Goal: Task Accomplishment & Management: Complete application form

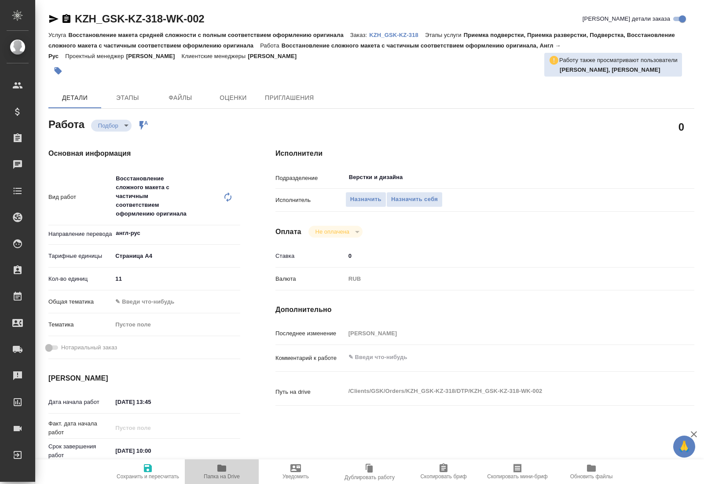
click at [228, 475] on span "Папка на Drive" at bounding box center [222, 477] width 36 height 6
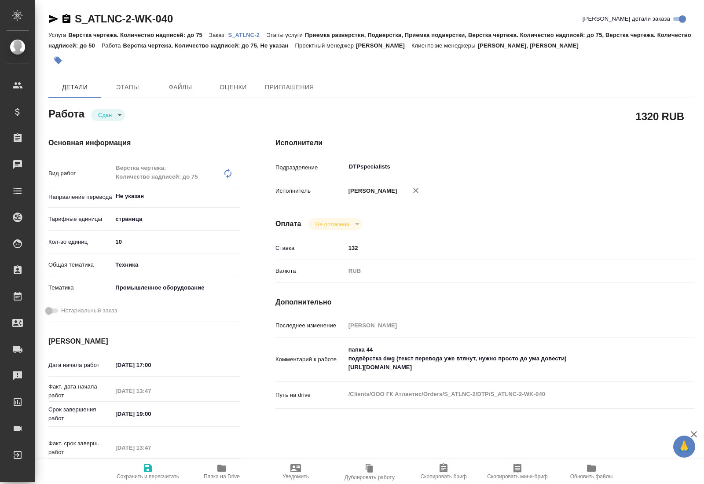
type textarea "x"
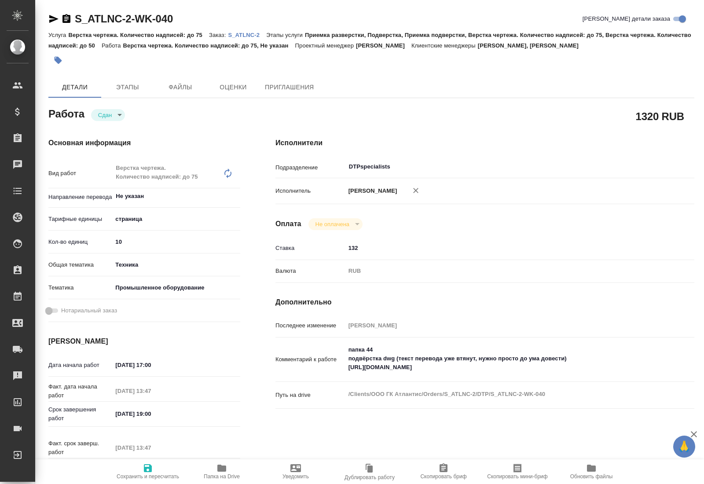
type textarea "x"
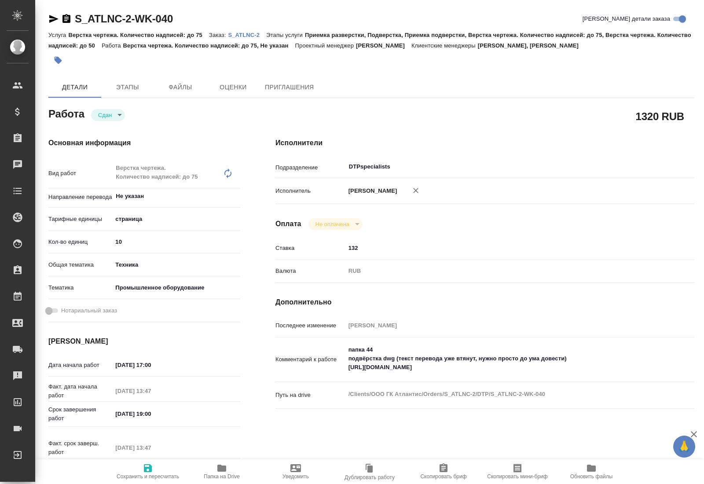
type textarea "x"
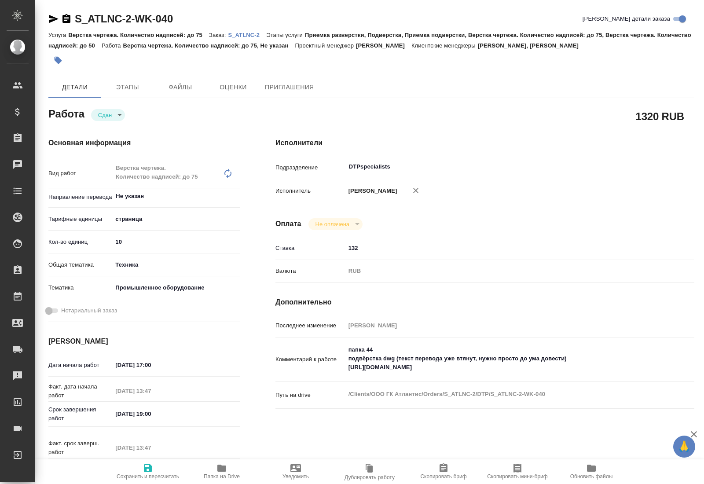
type textarea "x"
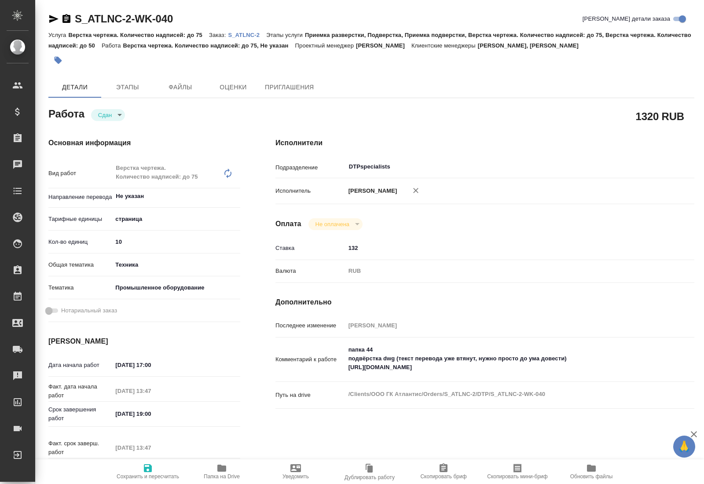
type textarea "x"
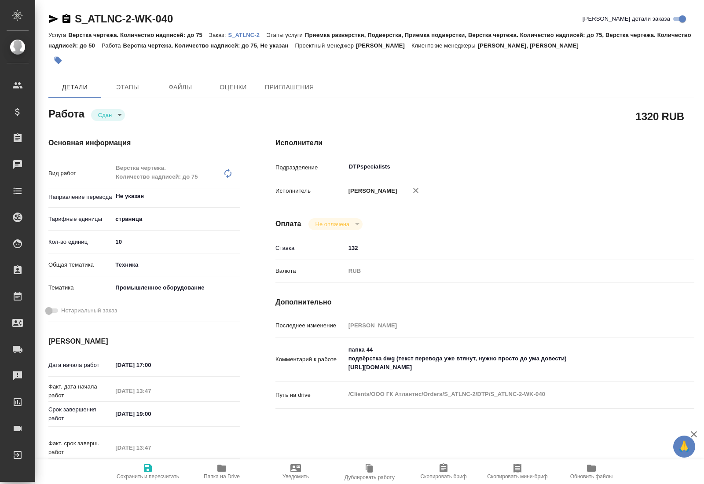
type textarea "x"
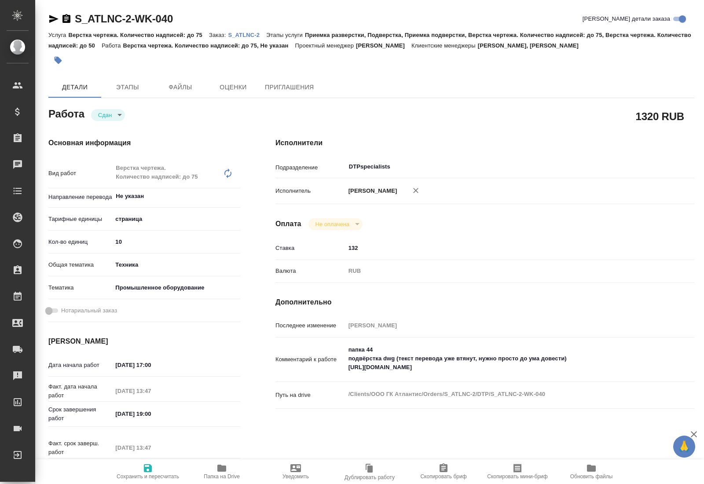
type textarea "x"
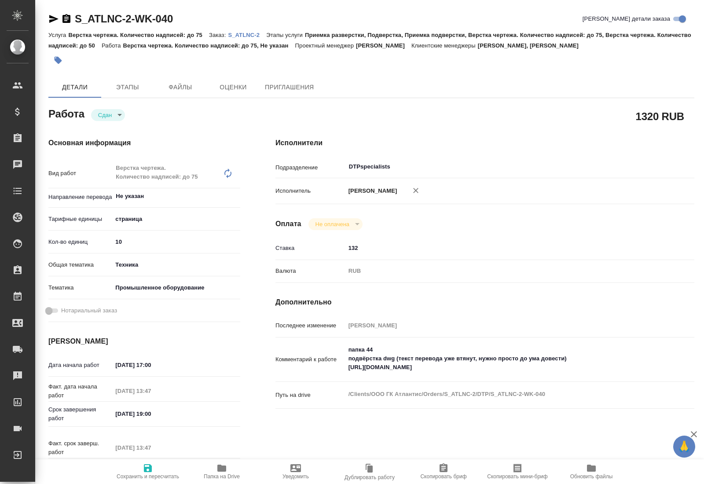
type textarea "x"
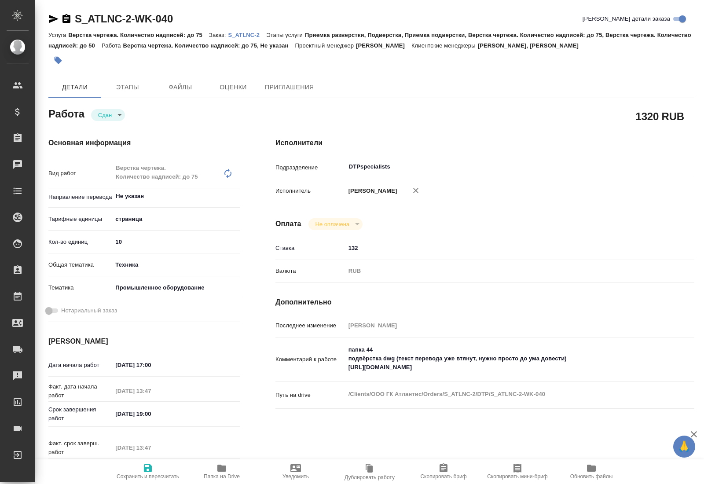
type textarea "x"
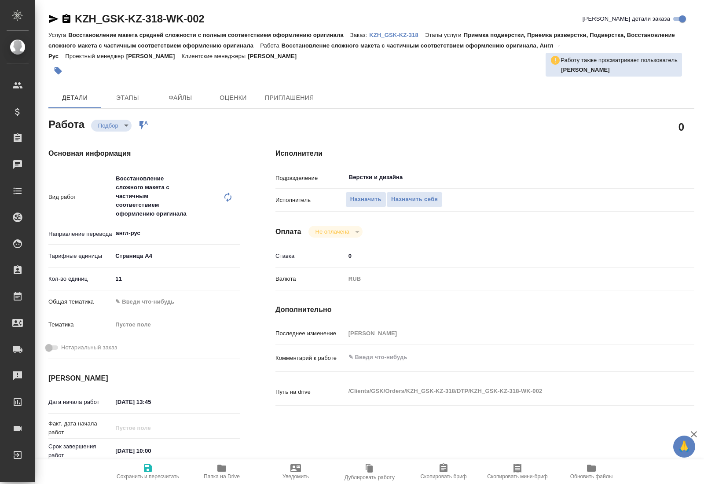
type textarea "x"
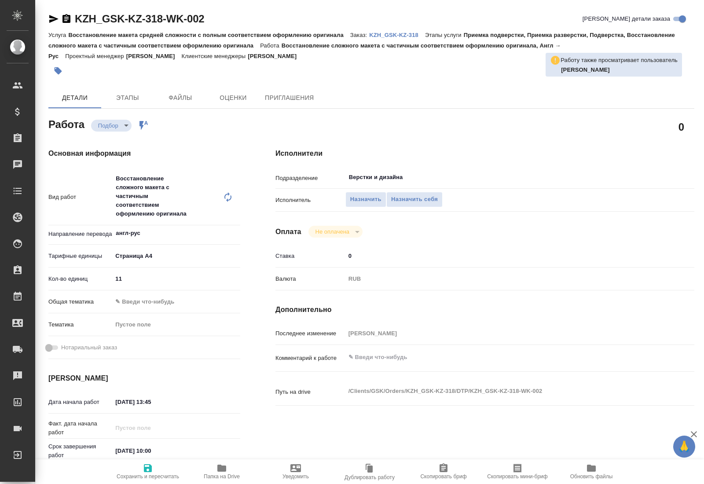
type textarea "x"
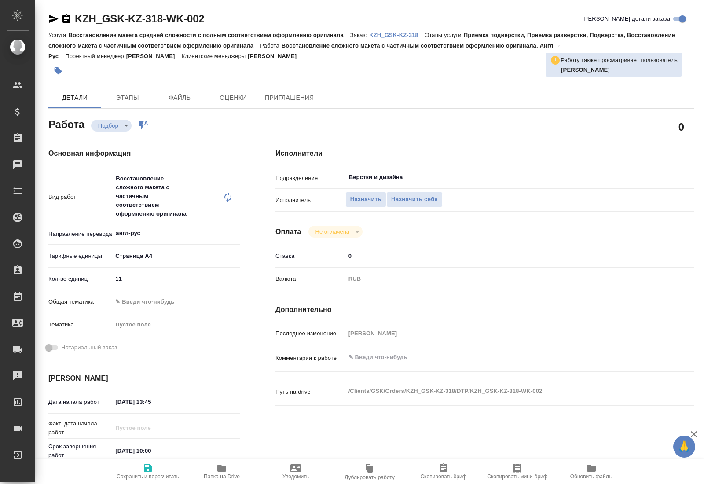
type textarea "x"
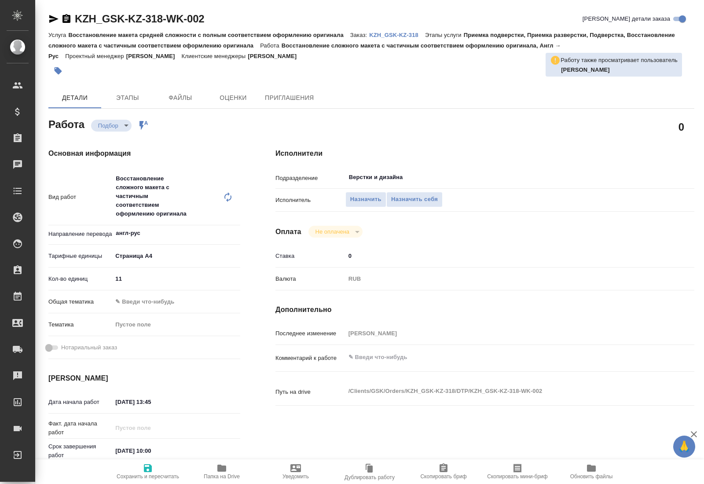
type textarea "x"
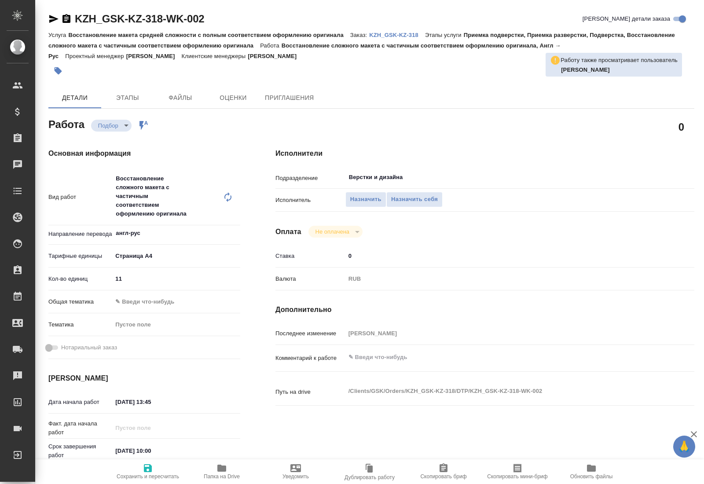
type textarea "x"
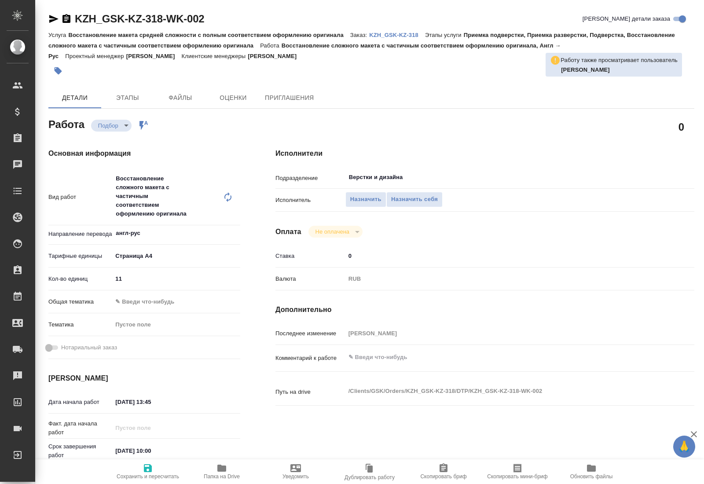
type textarea "x"
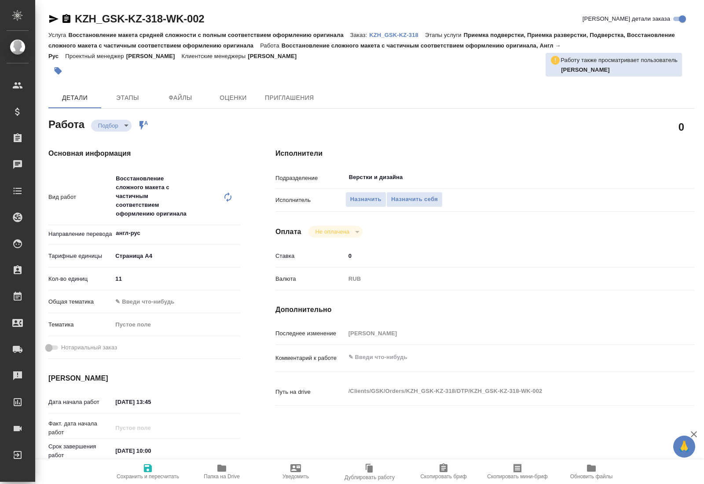
type textarea "x"
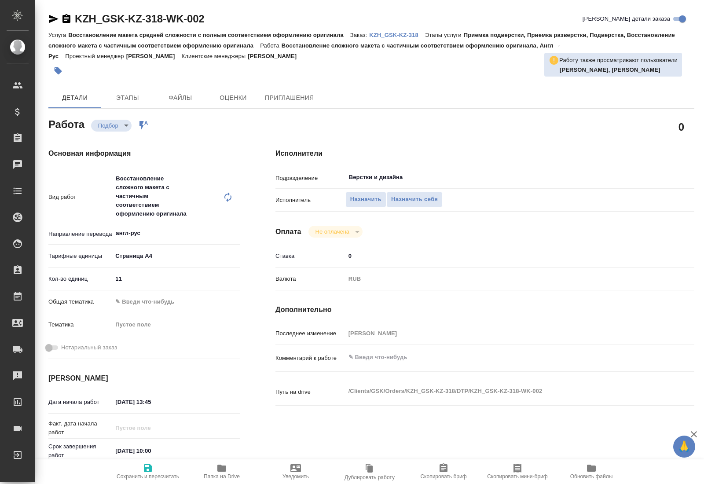
click at [217, 475] on span "Папка на Drive" at bounding box center [222, 477] width 36 height 6
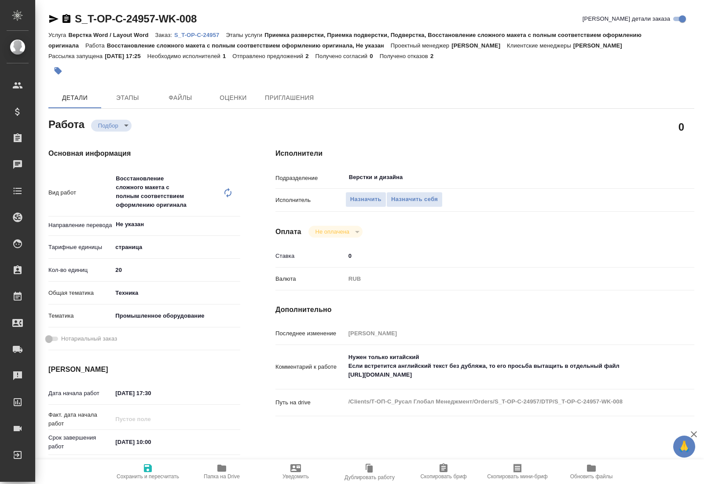
type textarea "x"
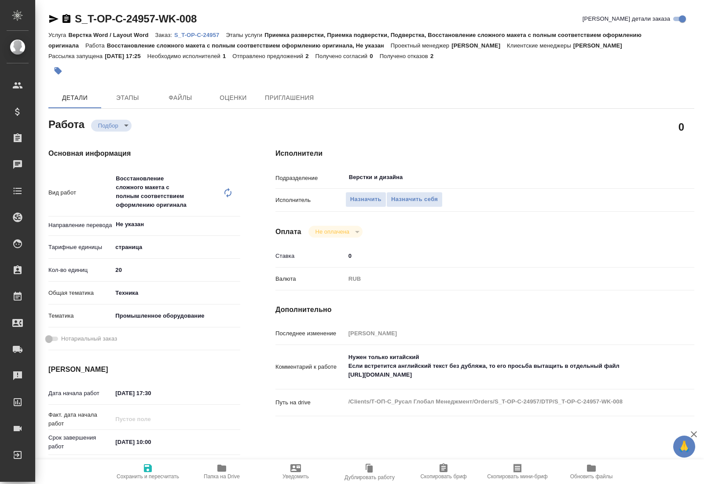
type textarea "x"
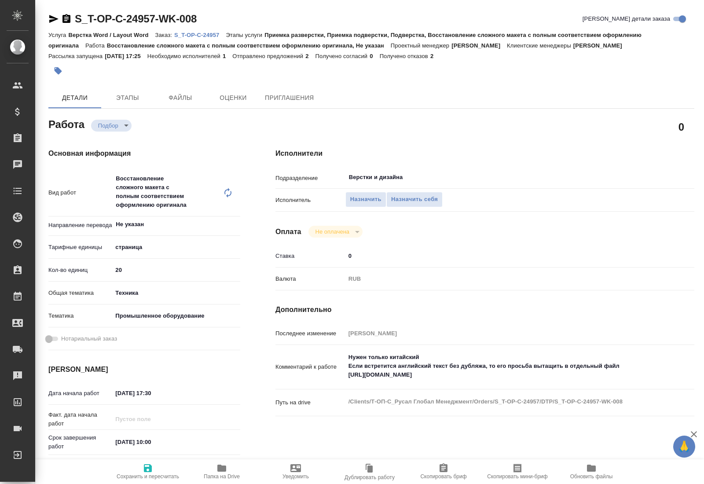
type textarea "x"
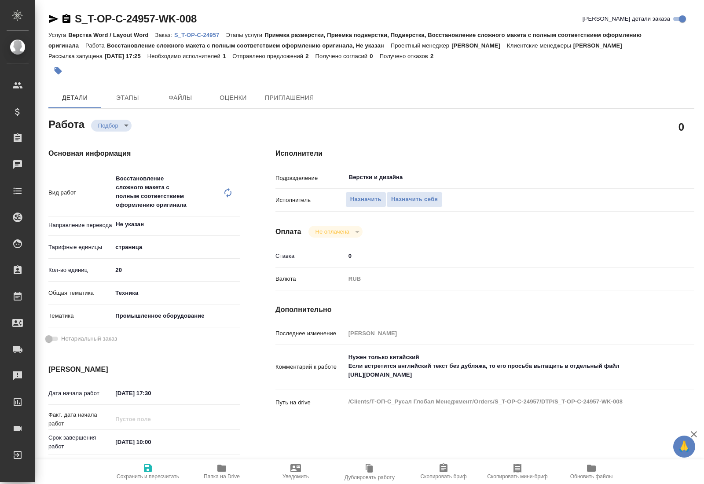
type textarea "x"
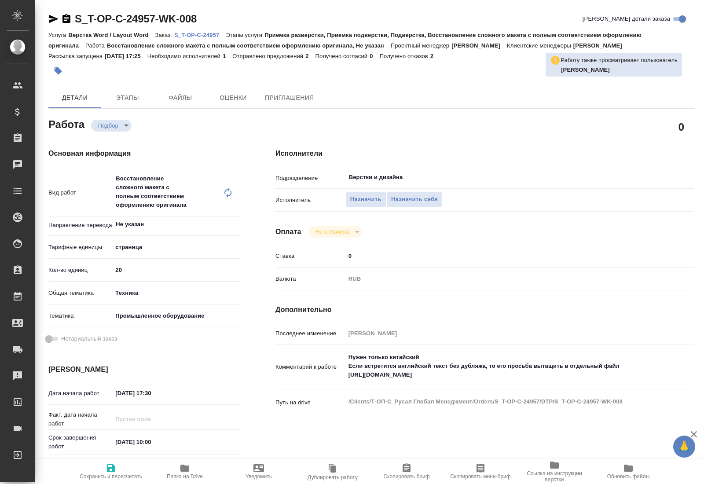
type textarea "x"
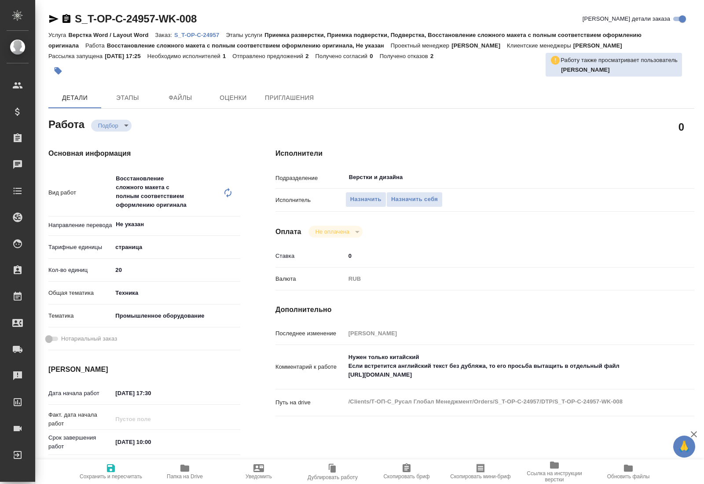
type textarea "x"
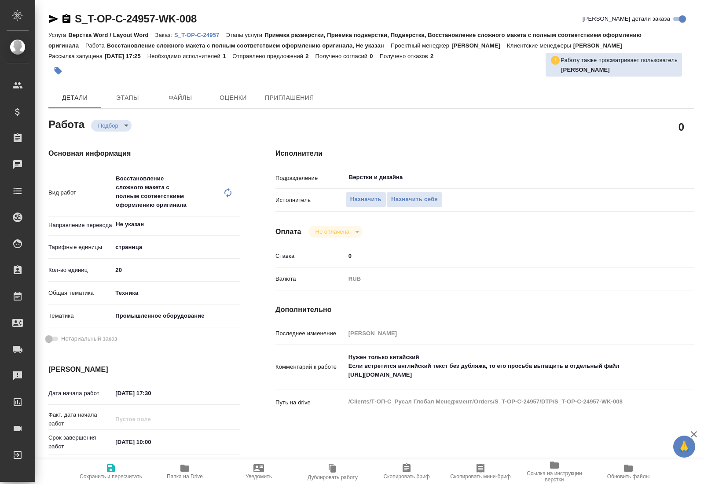
type textarea "x"
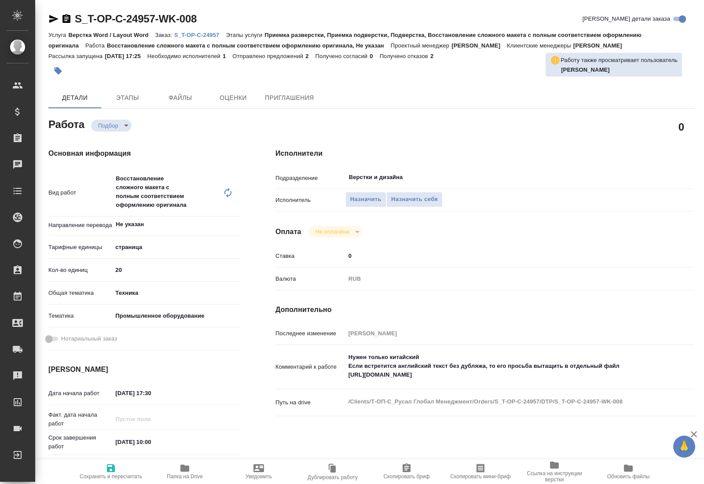
click at [522, 291] on div "Исполнители Подразделение Верстки и дизайна ​ Исполнитель Назначить Назначить с…" at bounding box center [485, 332] width 454 height 402
type textarea "x"
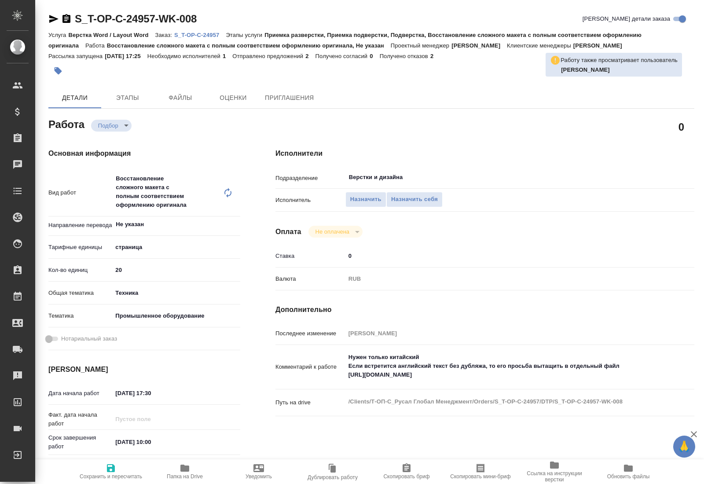
type textarea "x"
drag, startPoint x: 486, startPoint y: 363, endPoint x: 344, endPoint y: 366, distance: 142.7
click at [346, 366] on textarea "Нужен только китайский Если встретится английский текст без дубляжа, то его про…" at bounding box center [502, 366] width 313 height 33
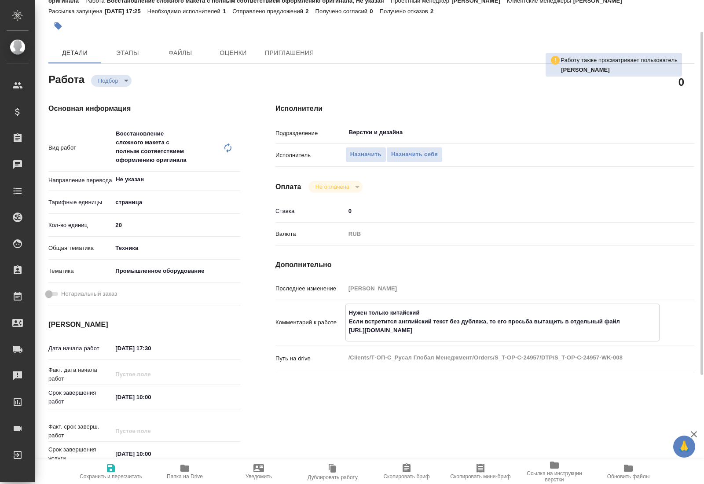
scroll to position [90, 0]
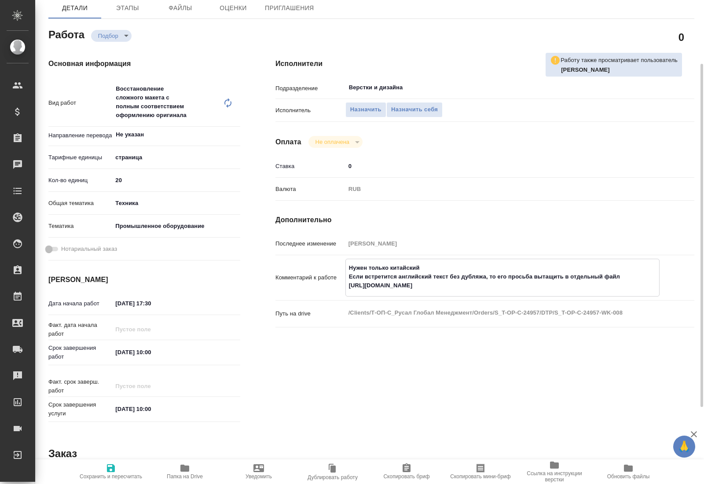
type textarea "x"
drag, startPoint x: 155, startPoint y: 310, endPoint x: 117, endPoint y: 307, distance: 38.8
click at [117, 346] on input "[DATE] 10:00" at bounding box center [151, 352] width 77 height 13
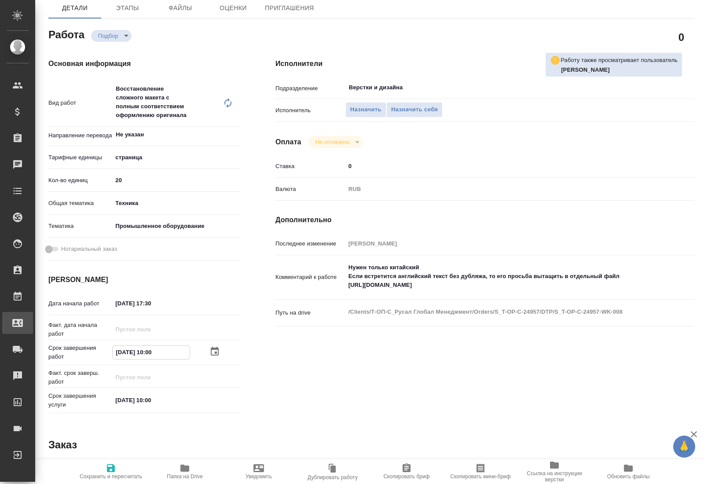
type textarea "x"
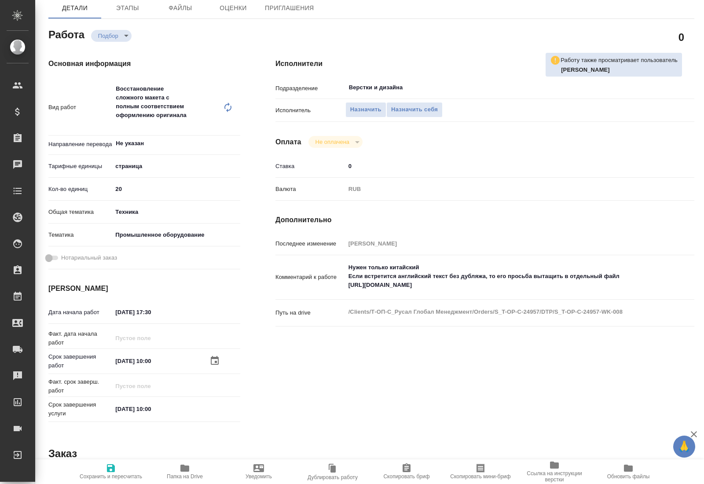
click at [299, 330] on div "Исполнители Подразделение Верстки и дизайна ​ Исполнитель Назначить Назначить с…" at bounding box center [485, 242] width 454 height 402
type textarea "x"
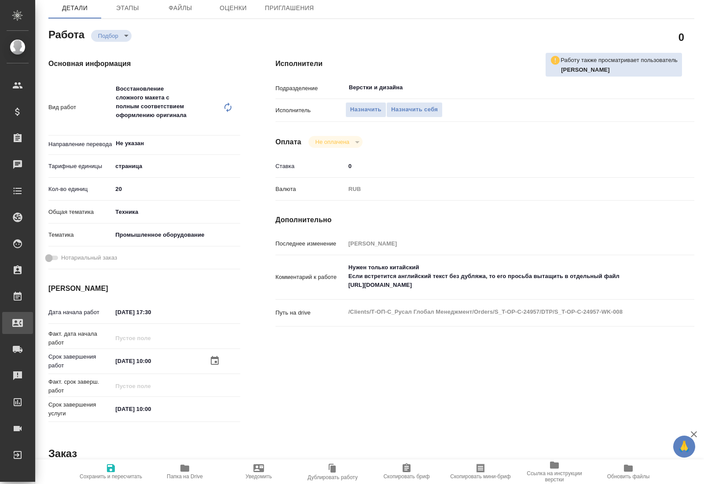
type textarea "x"
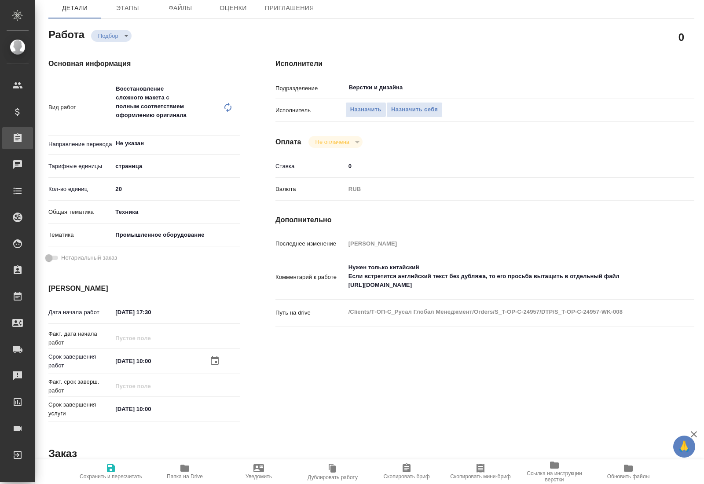
type textarea "x"
